Goal: Information Seeking & Learning: Learn about a topic

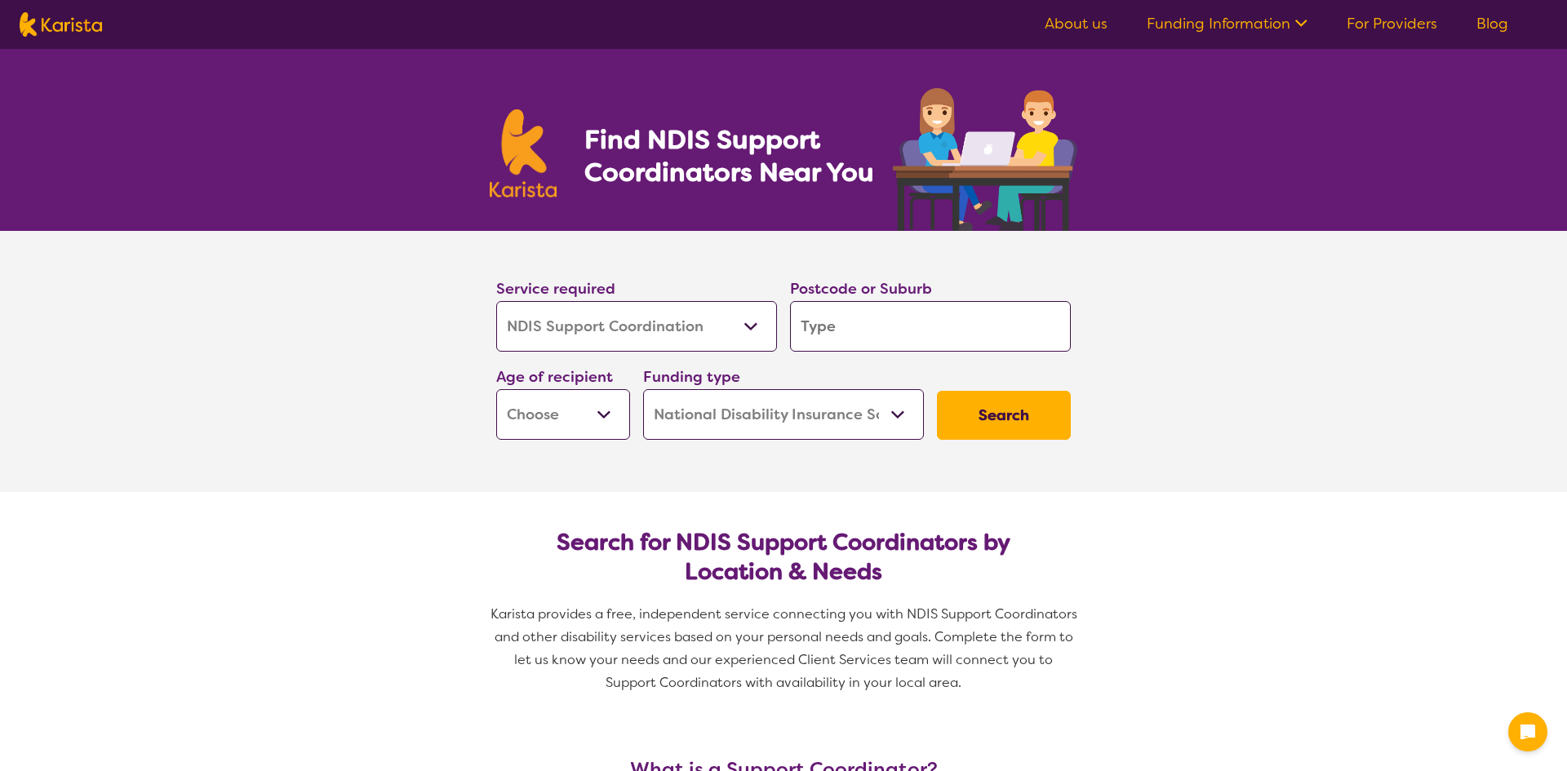
select select "NDIS Support Coordination"
select select "NDIS"
select select "NDIS Support Coordination"
select select "NDIS"
click at [837, 338] on input "search" at bounding box center [930, 326] width 281 height 51
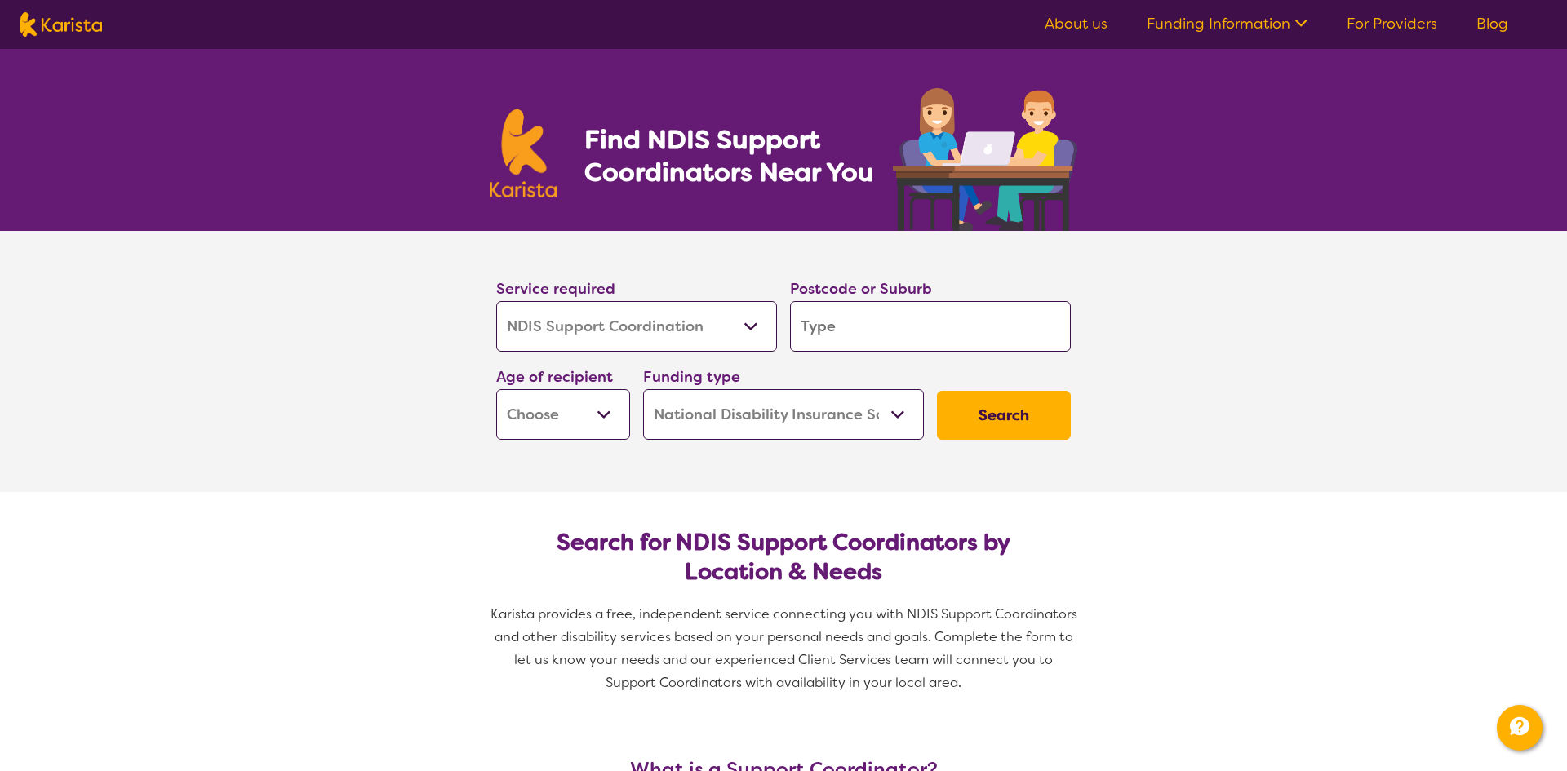
type input "2"
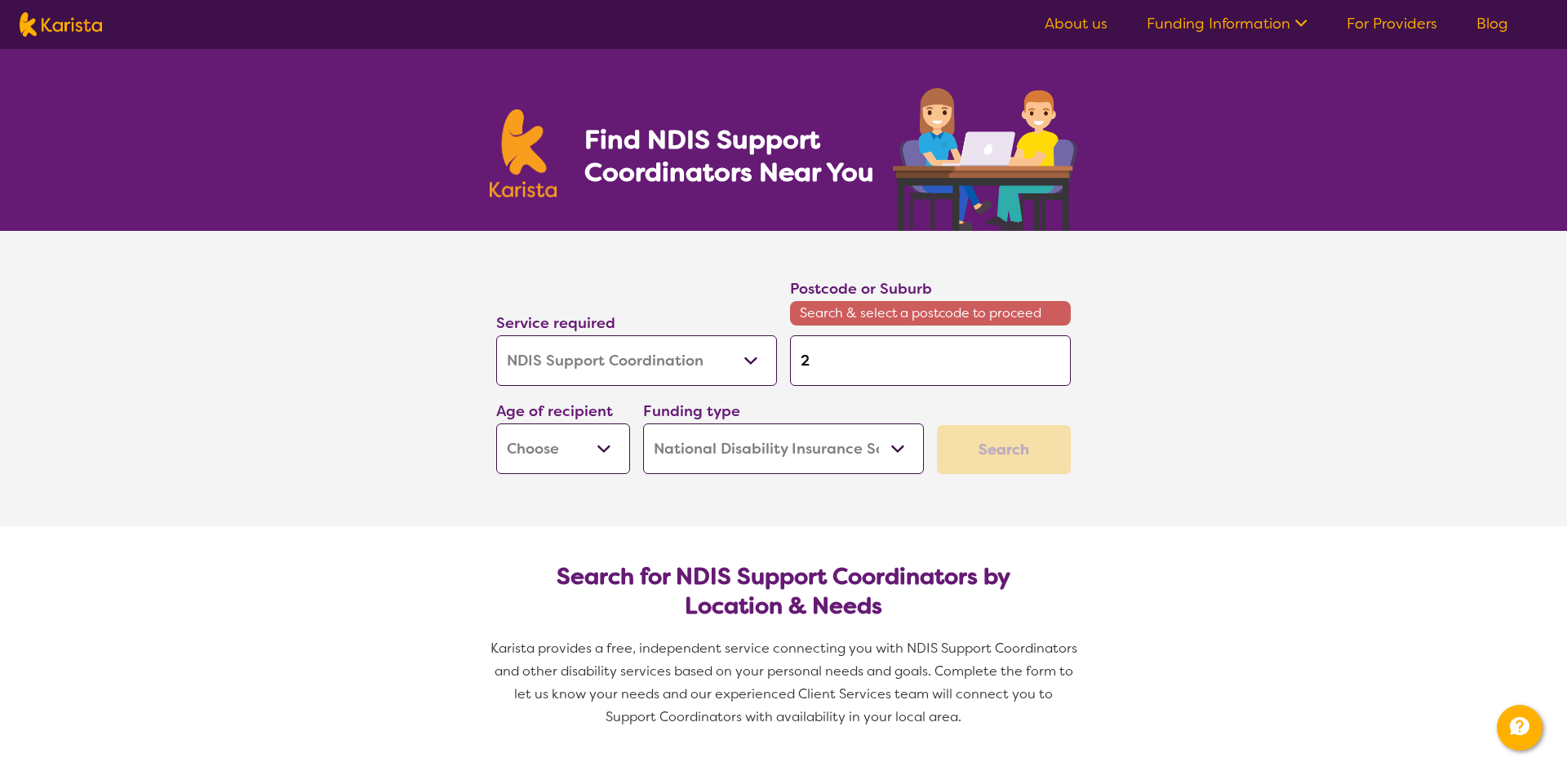
type input "25"
type input "257"
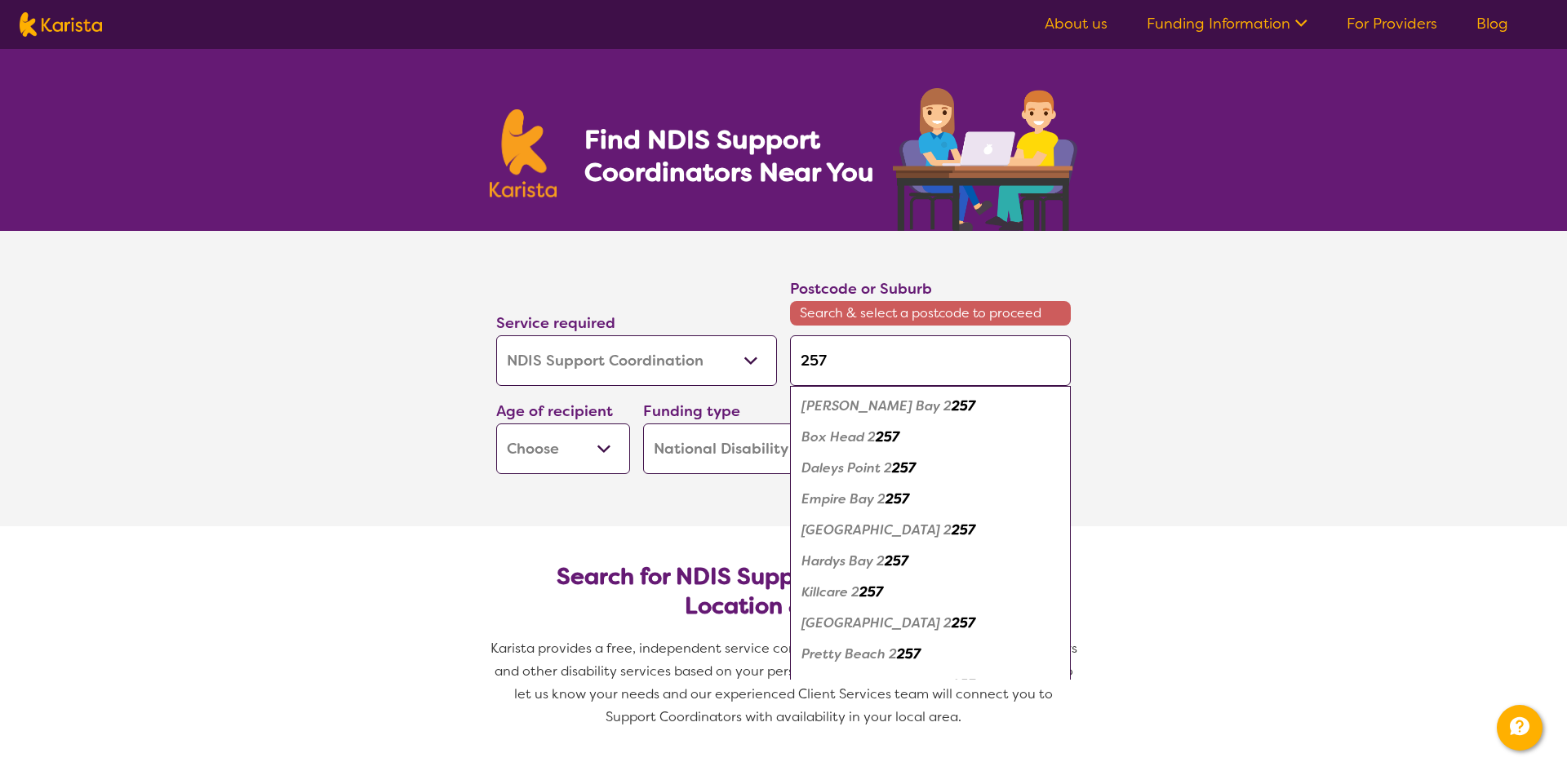
type input "2571"
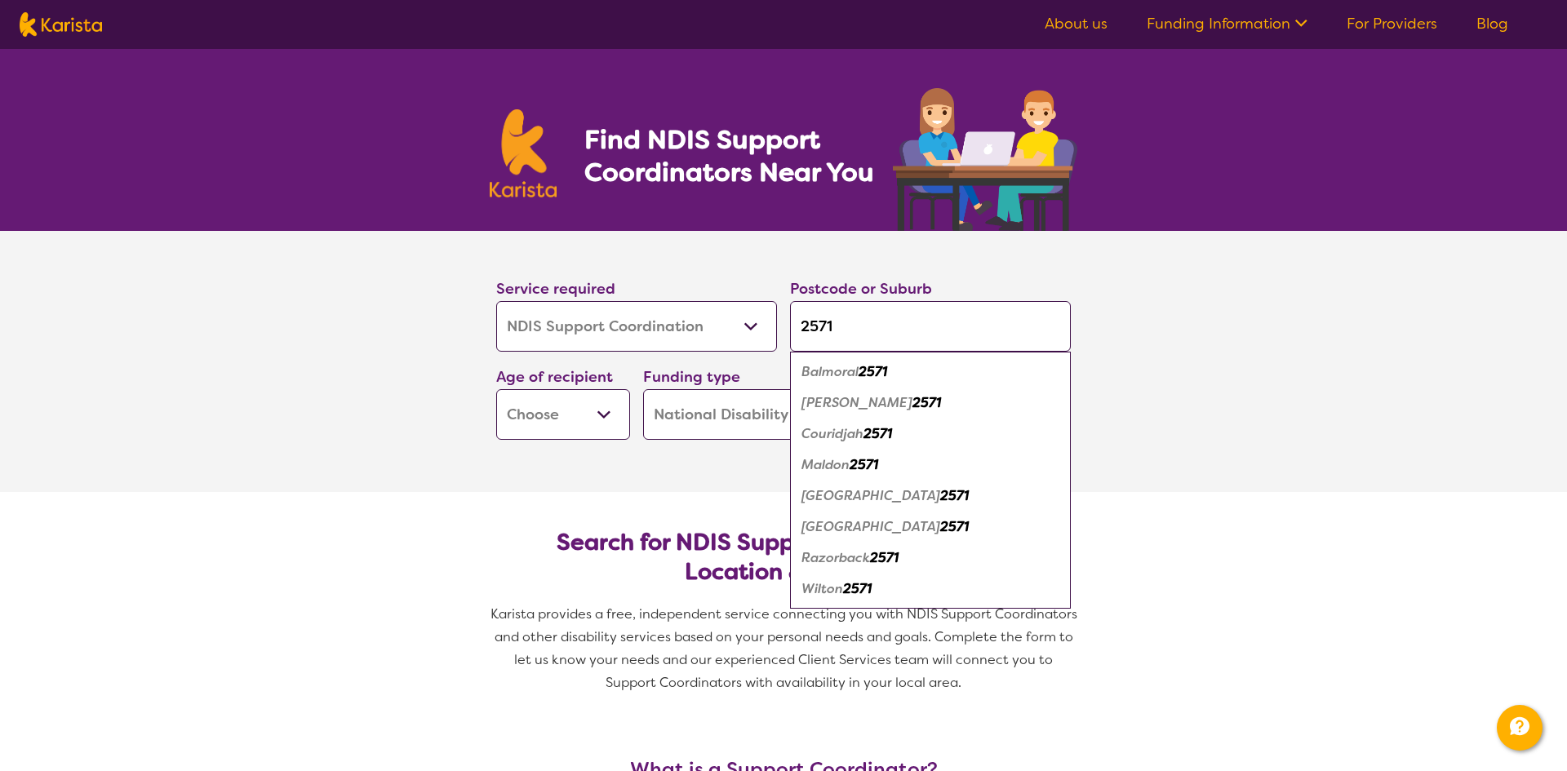
drag, startPoint x: 858, startPoint y: 340, endPoint x: 821, endPoint y: 342, distance: 36.8
click at [821, 342] on input "2571" at bounding box center [930, 326] width 281 height 51
type input "256"
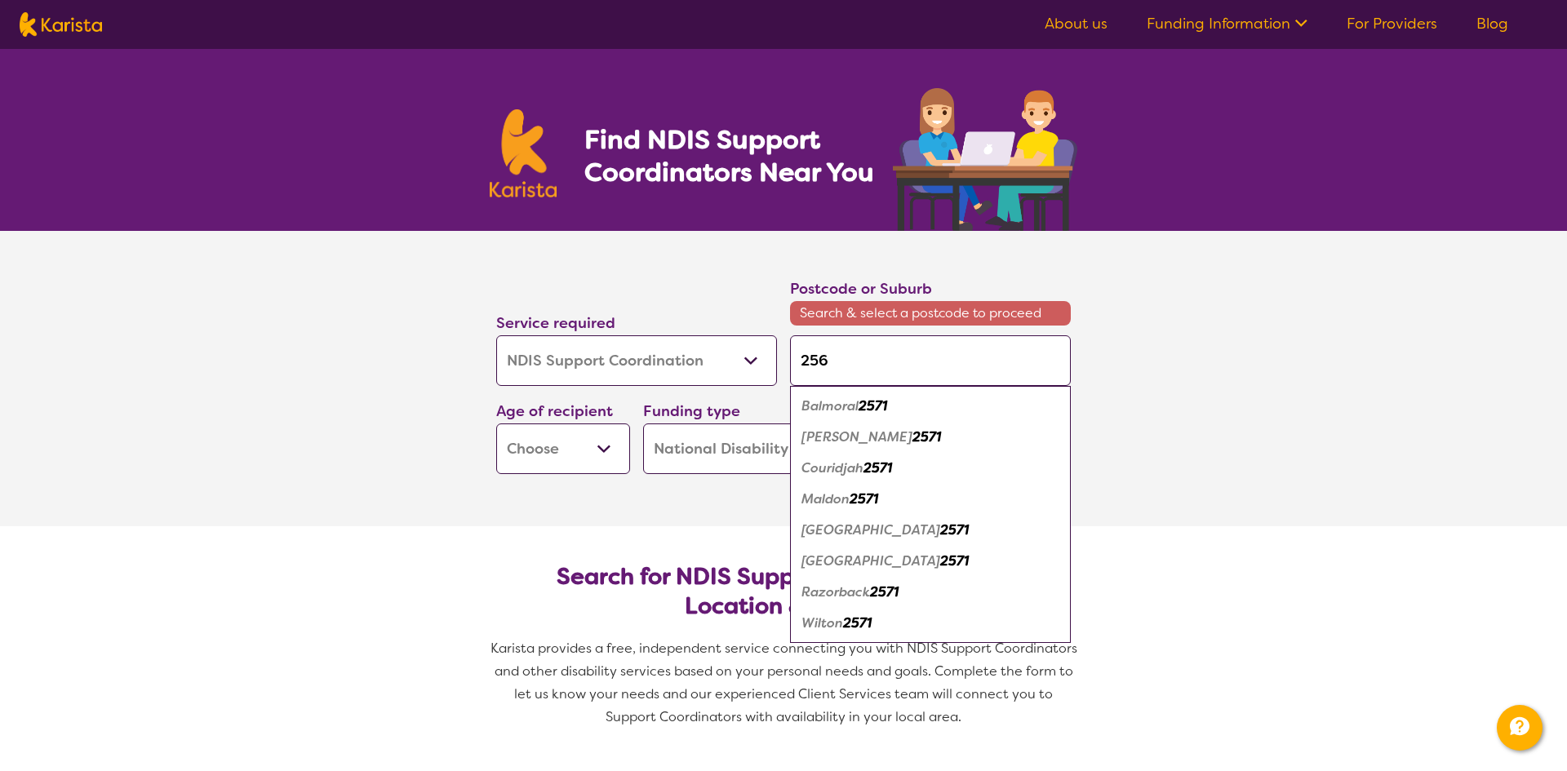
type input "2560"
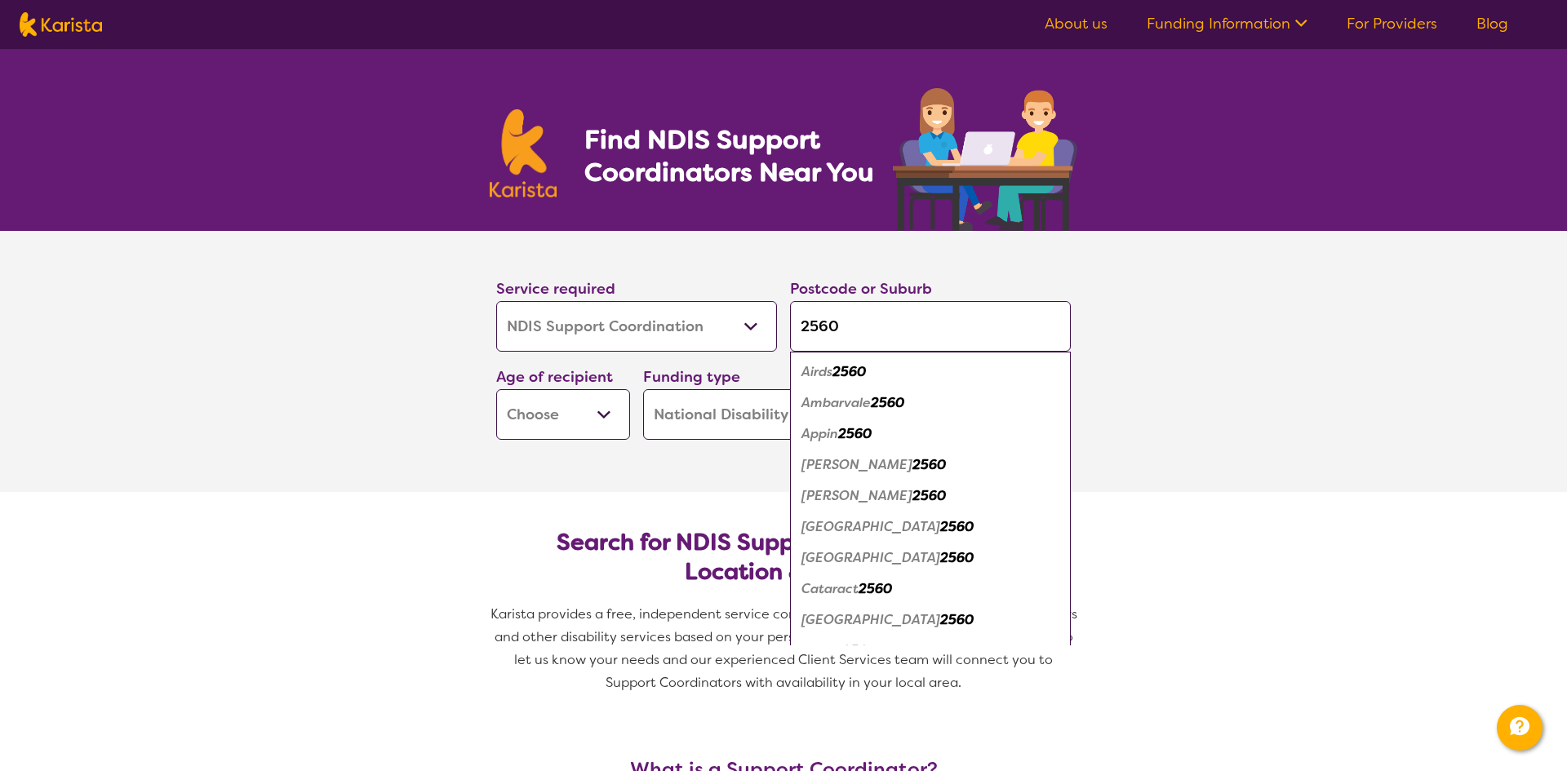
type input "2560"
click at [851, 531] on em "[GEOGRAPHIC_DATA]" at bounding box center [871, 526] width 139 height 17
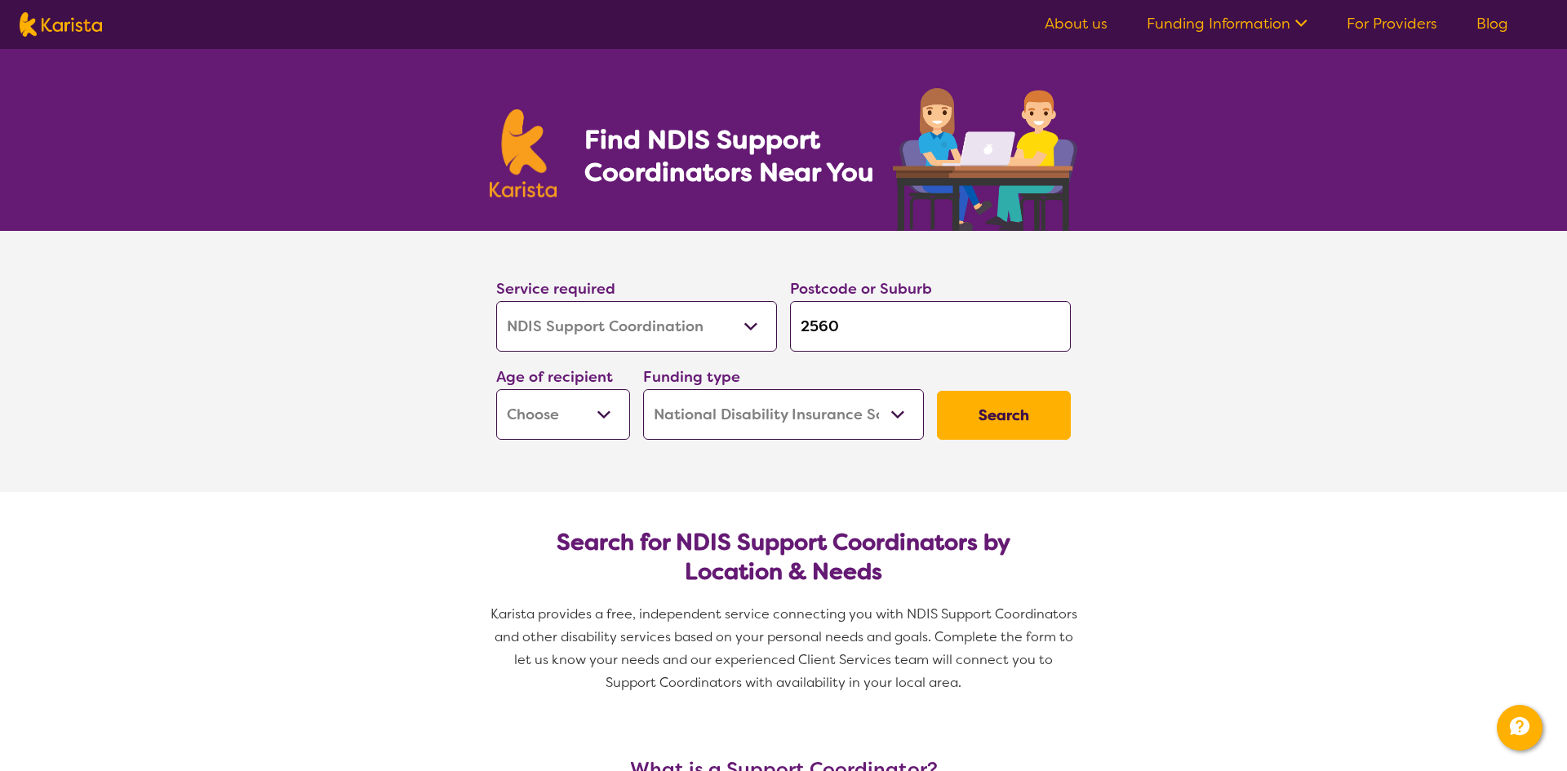
click at [603, 416] on select "Early Childhood - 0 to 9 Child - 10 to 11 Adolescent - 12 to 17 Adult - 18 to 6…" at bounding box center [563, 414] width 134 height 51
select select "AD"
click at [496, 389] on select "Early Childhood - 0 to 9 Child - 10 to 11 Adolescent - 12 to 17 Adult - 18 to 6…" at bounding box center [563, 414] width 134 height 51
select select "AD"
click at [1011, 419] on button "Search" at bounding box center [1004, 415] width 134 height 49
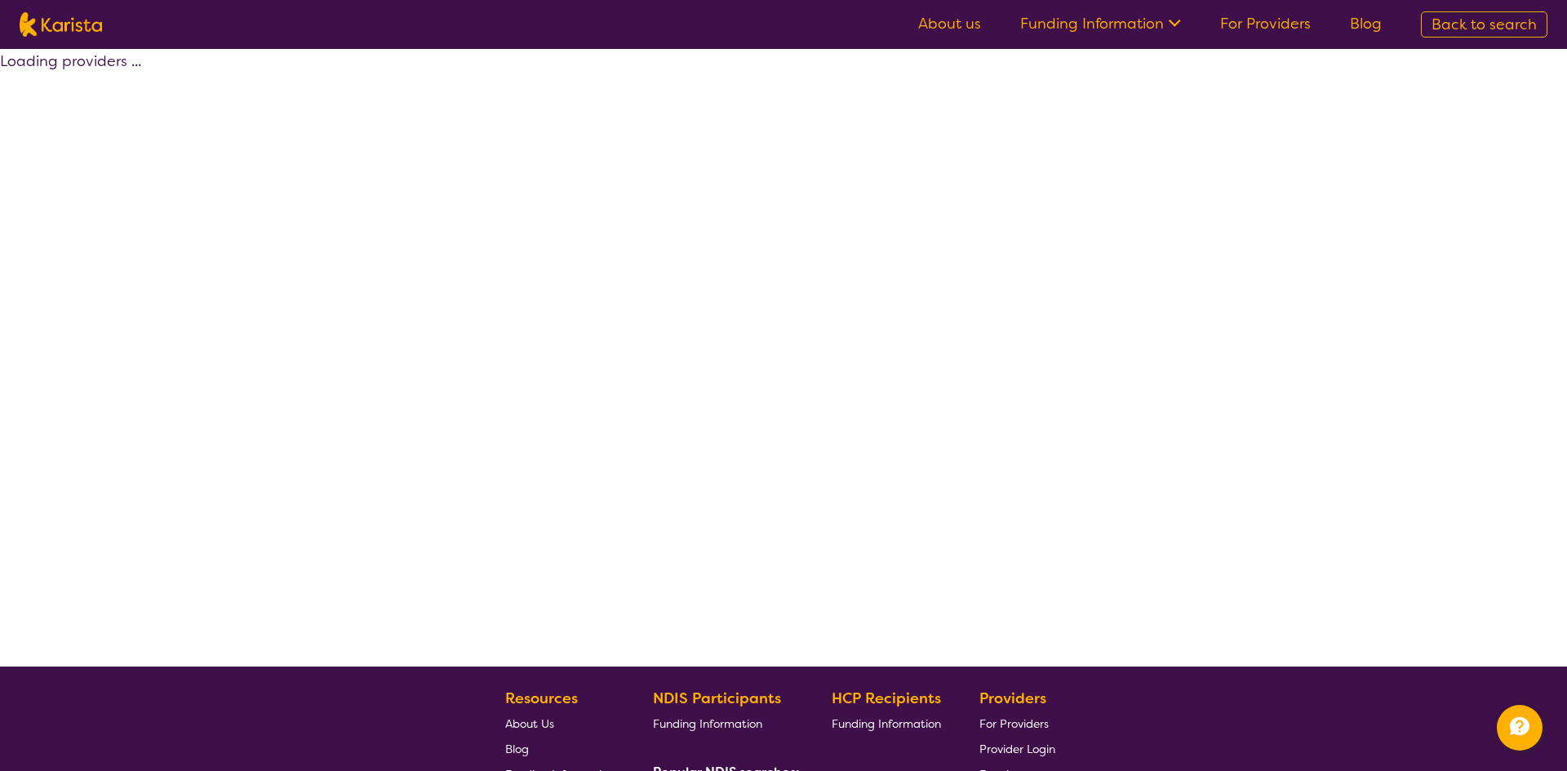
select select "by_score"
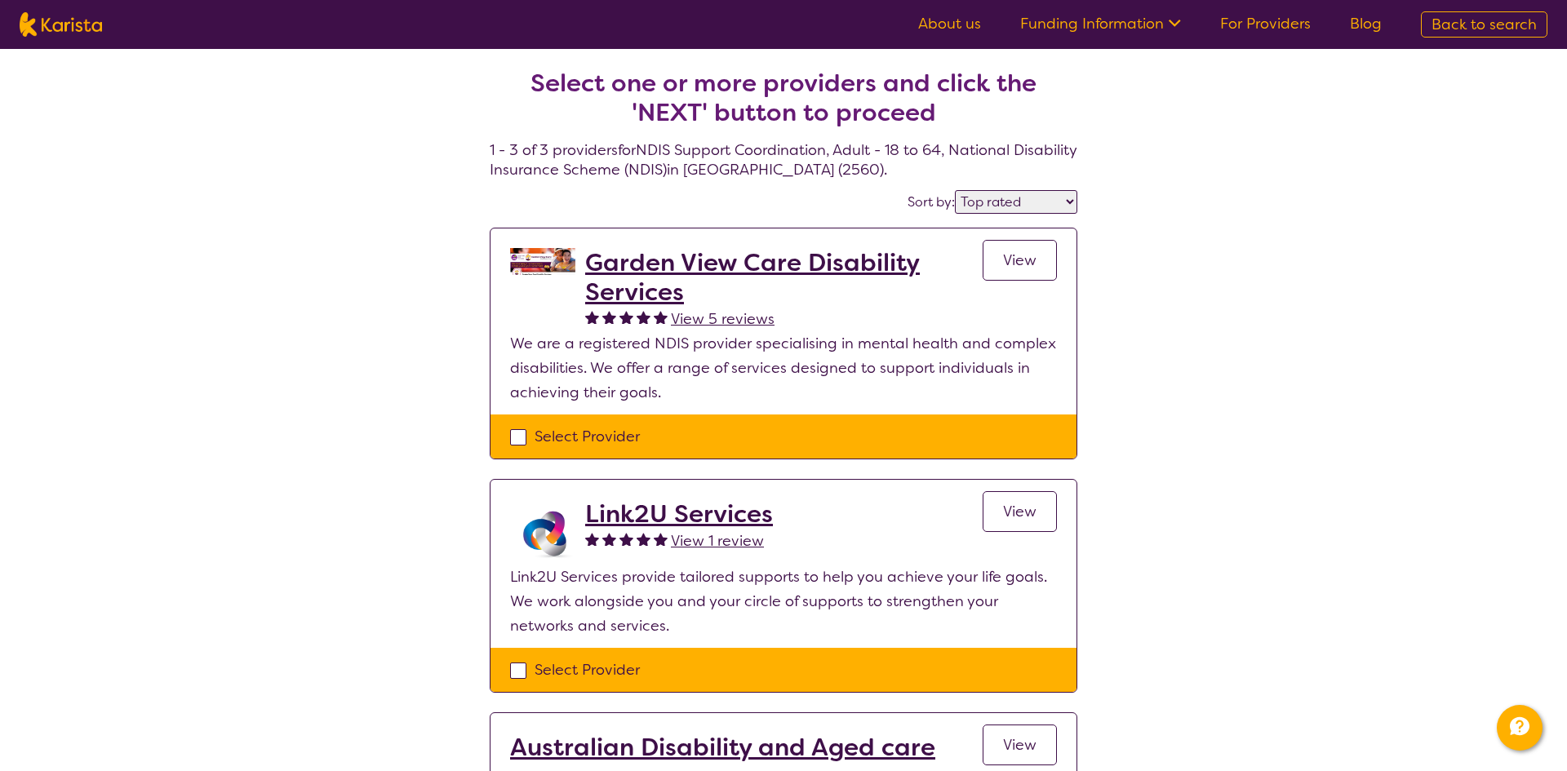
click at [1025, 270] on link "View" at bounding box center [1020, 260] width 74 height 41
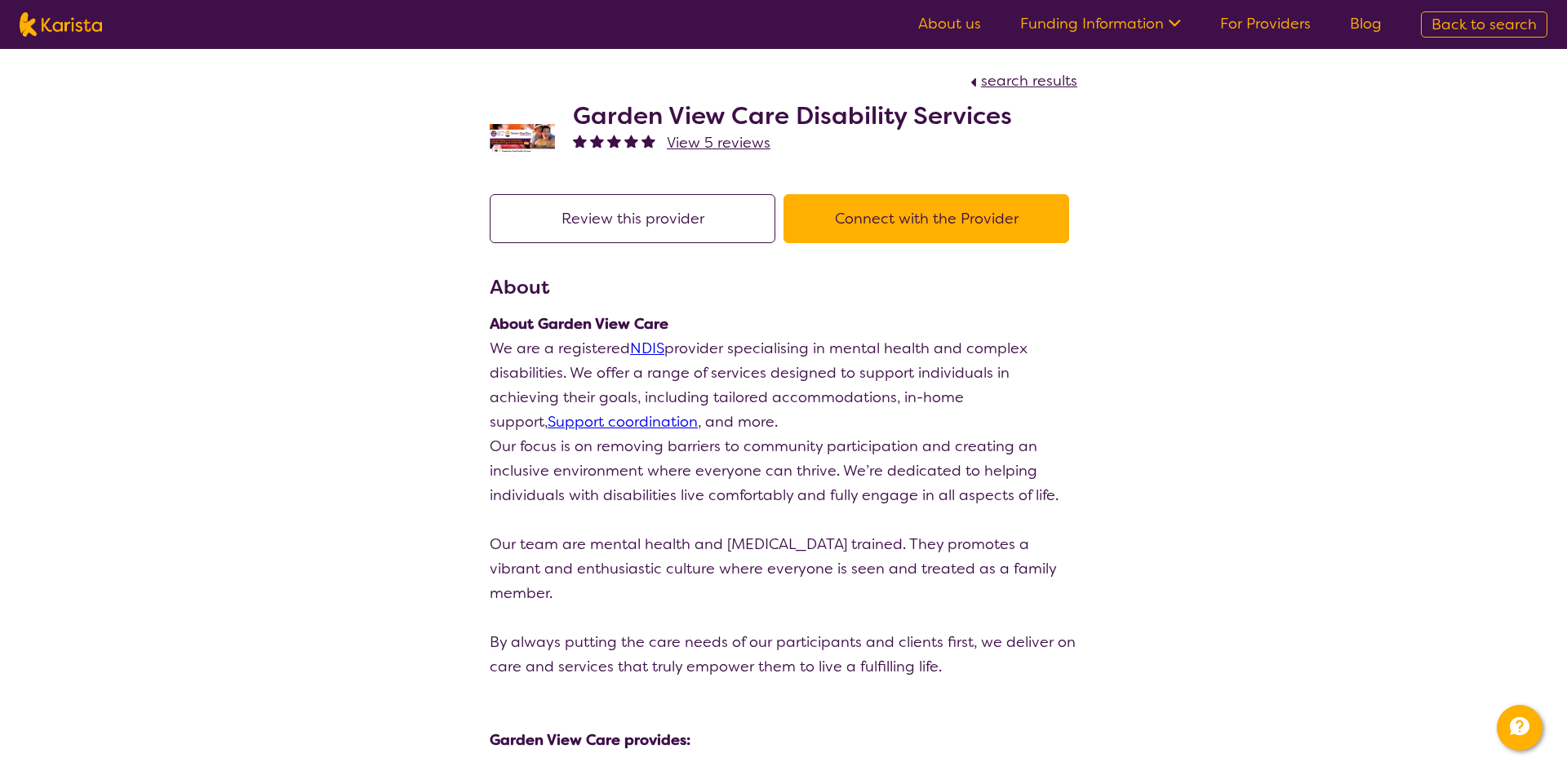
click at [869, 218] on button "Connect with the Provider" at bounding box center [927, 218] width 286 height 49
select select "by_score"
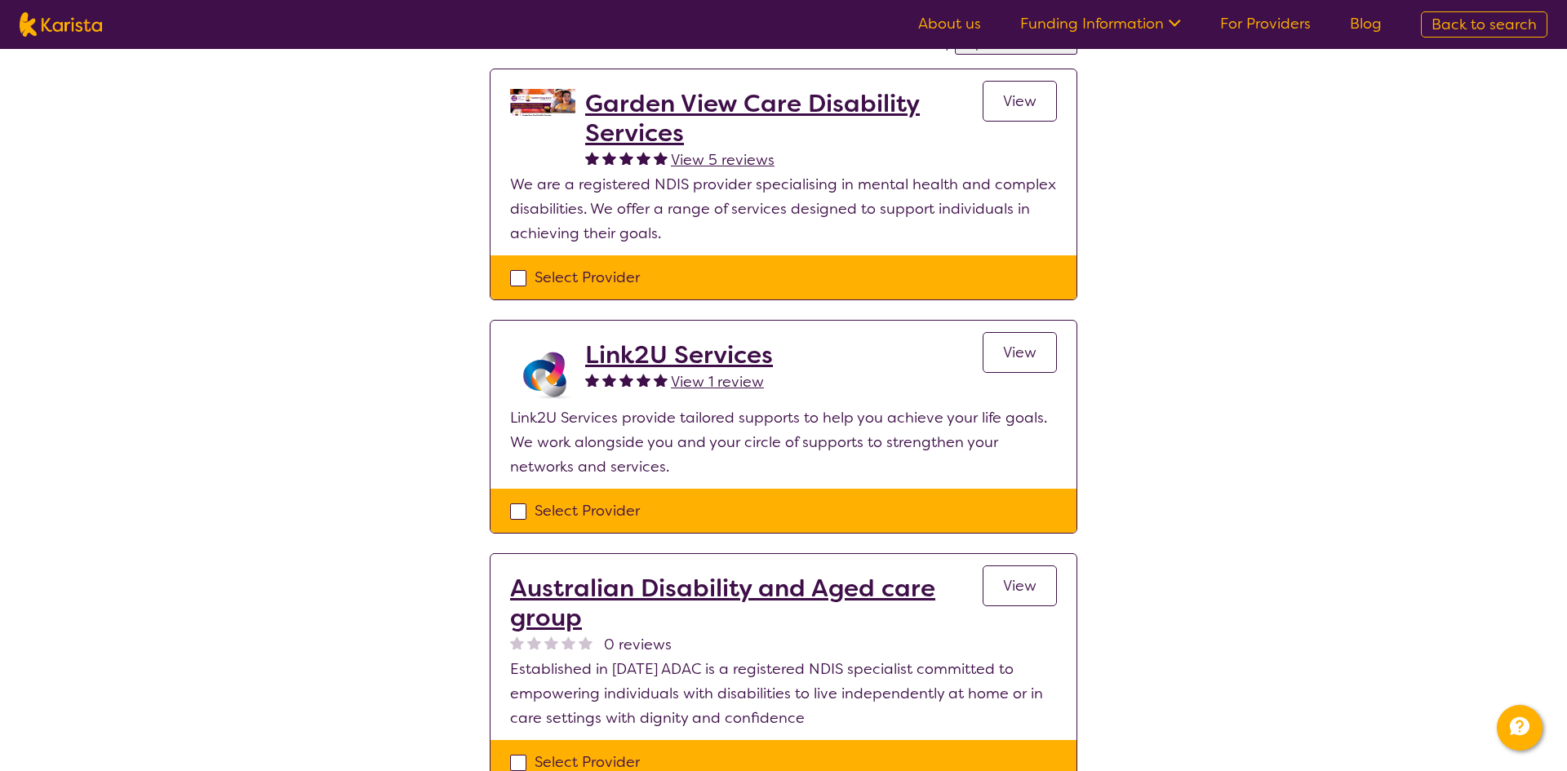
scroll to position [170, 0]
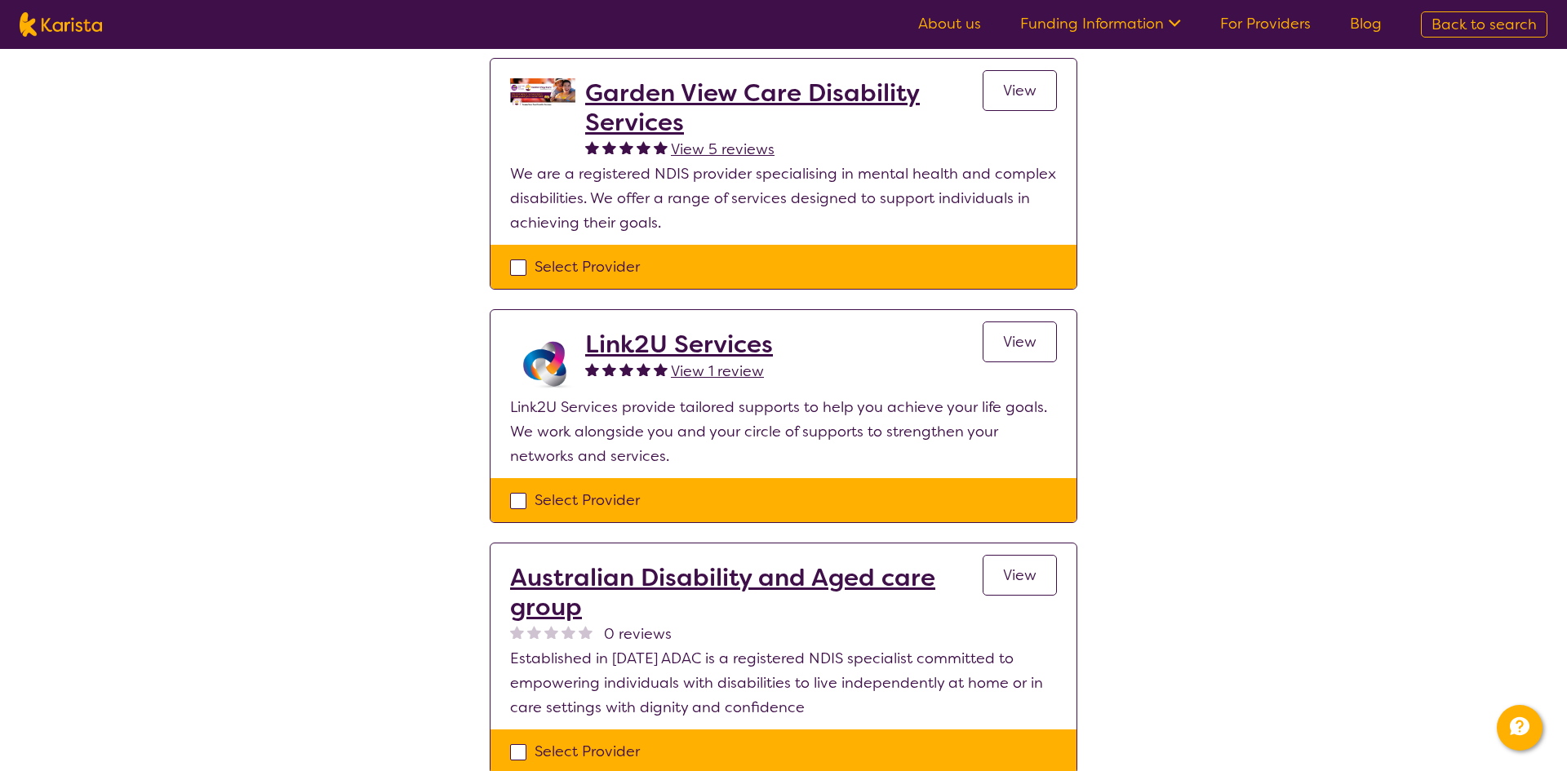
click at [1024, 334] on span "View" at bounding box center [1019, 342] width 33 height 20
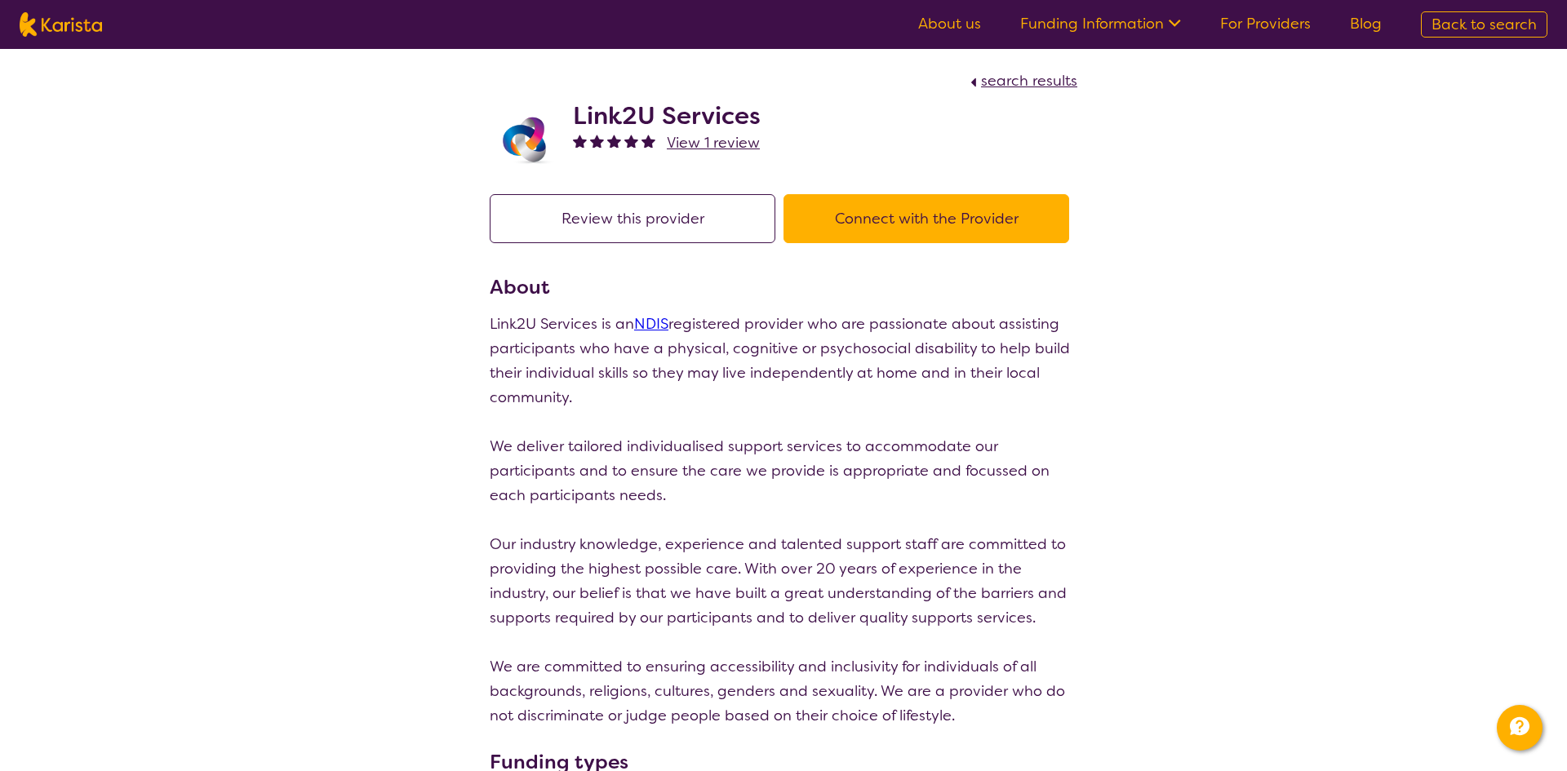
click at [863, 227] on button "Connect with the Provider" at bounding box center [927, 218] width 286 height 49
select select "by_score"
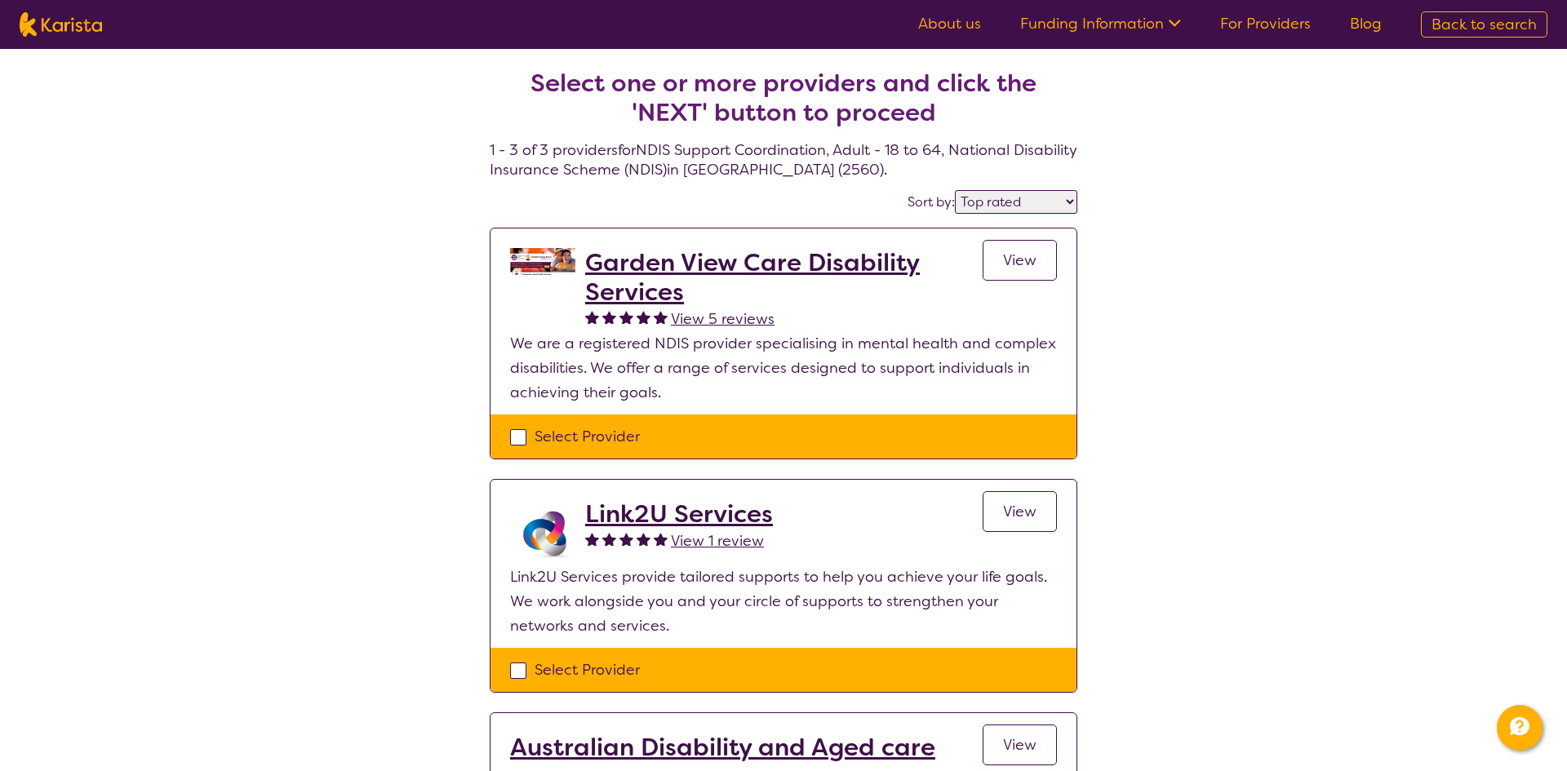
select select "NDIS Support Coordination"
select select "AD"
select select "NDIS"
select select "NDIS Support Coordination"
select select "AD"
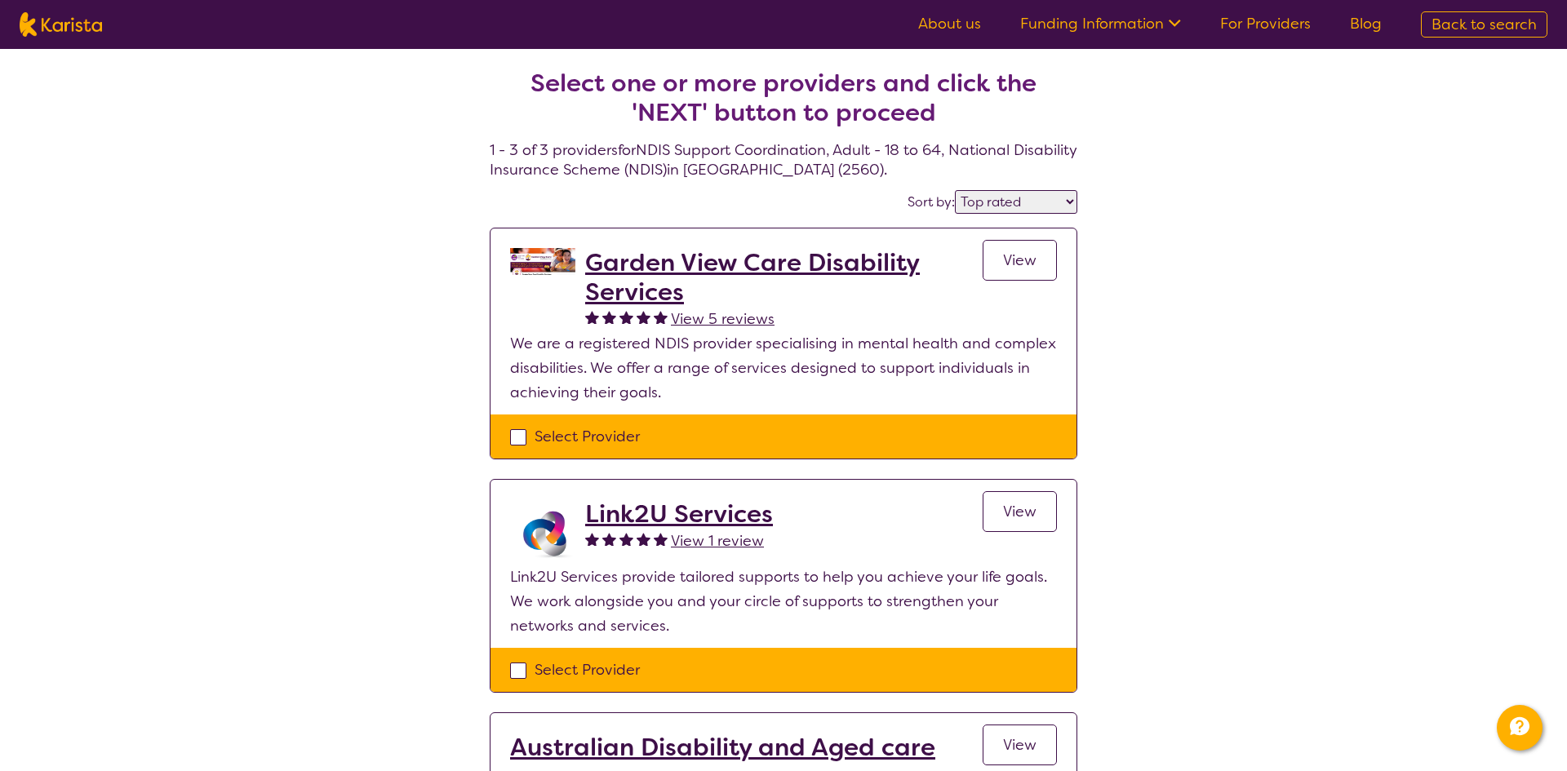
select select "NDIS"
